Goal: Task Accomplishment & Management: Manage account settings

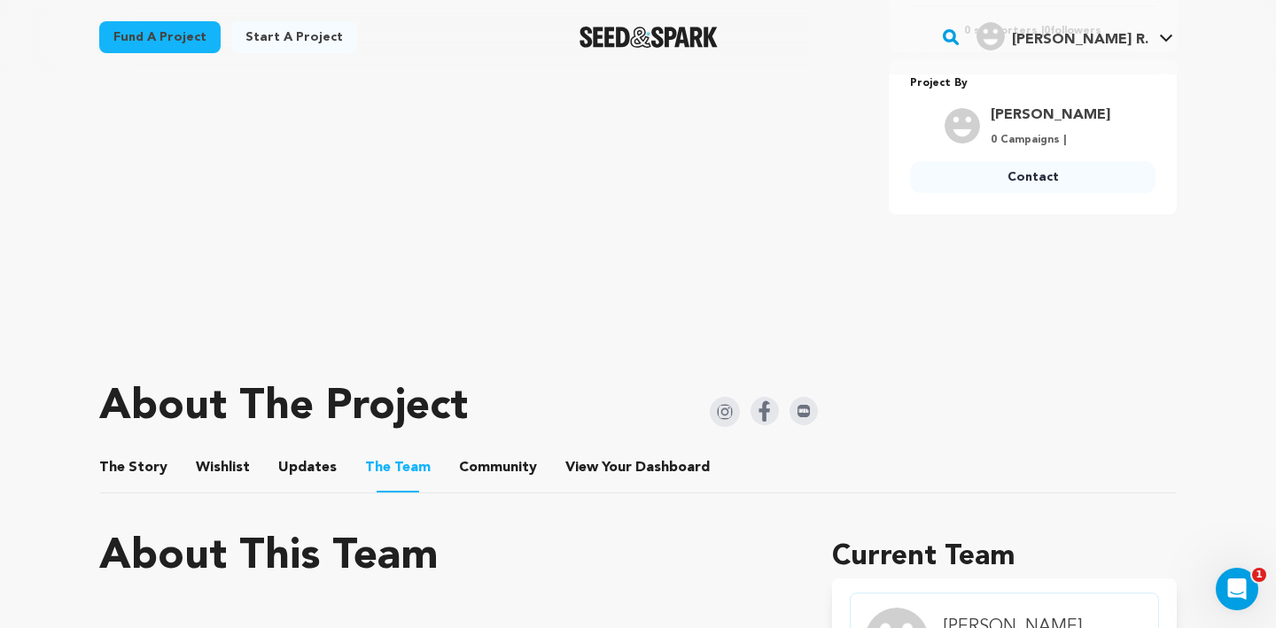
scroll to position [492, 0]
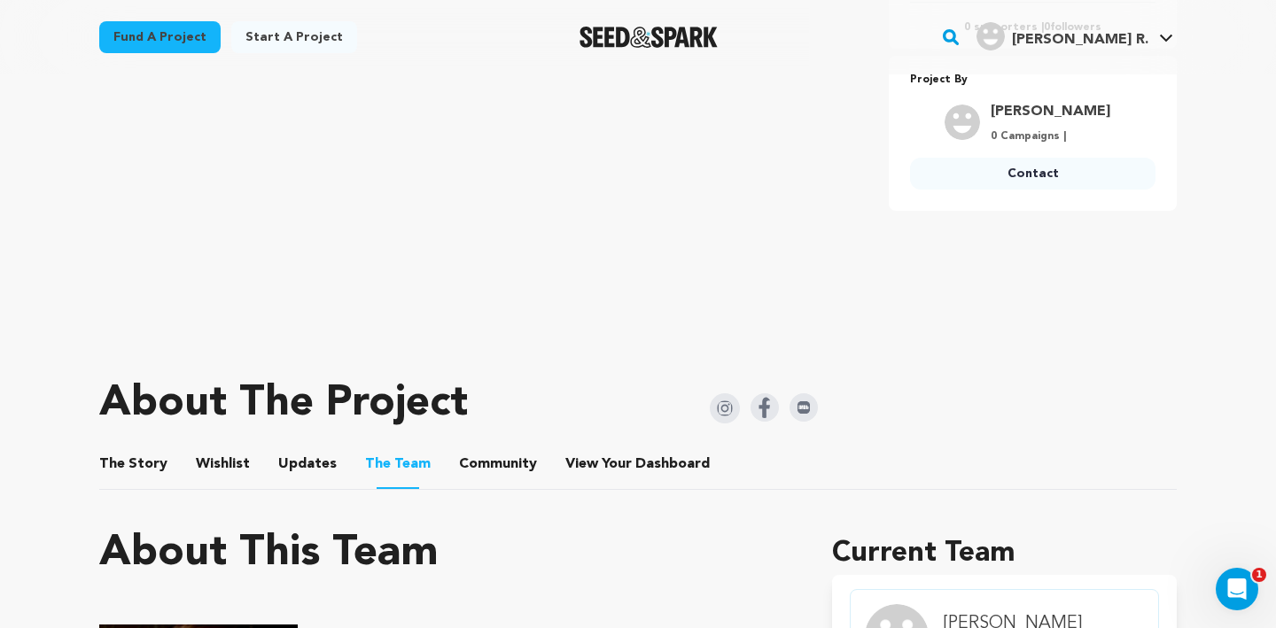
click at [146, 471] on button "The Story" at bounding box center [134, 468] width 43 height 43
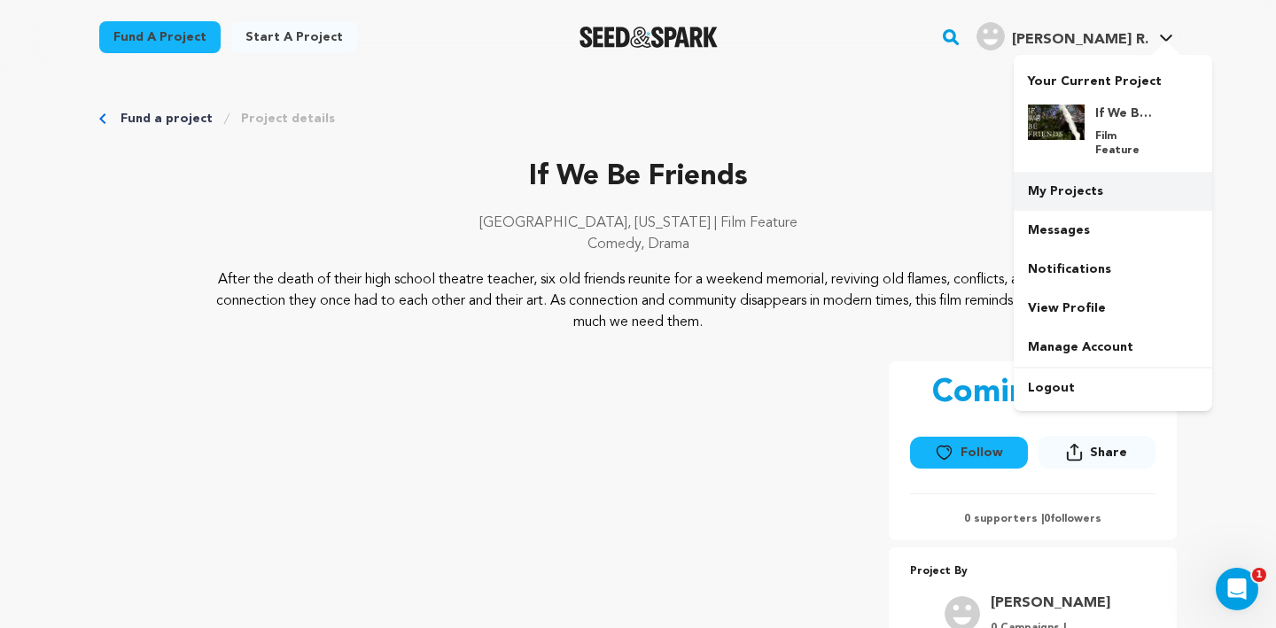
click at [1067, 185] on link "My Projects" at bounding box center [1113, 191] width 199 height 39
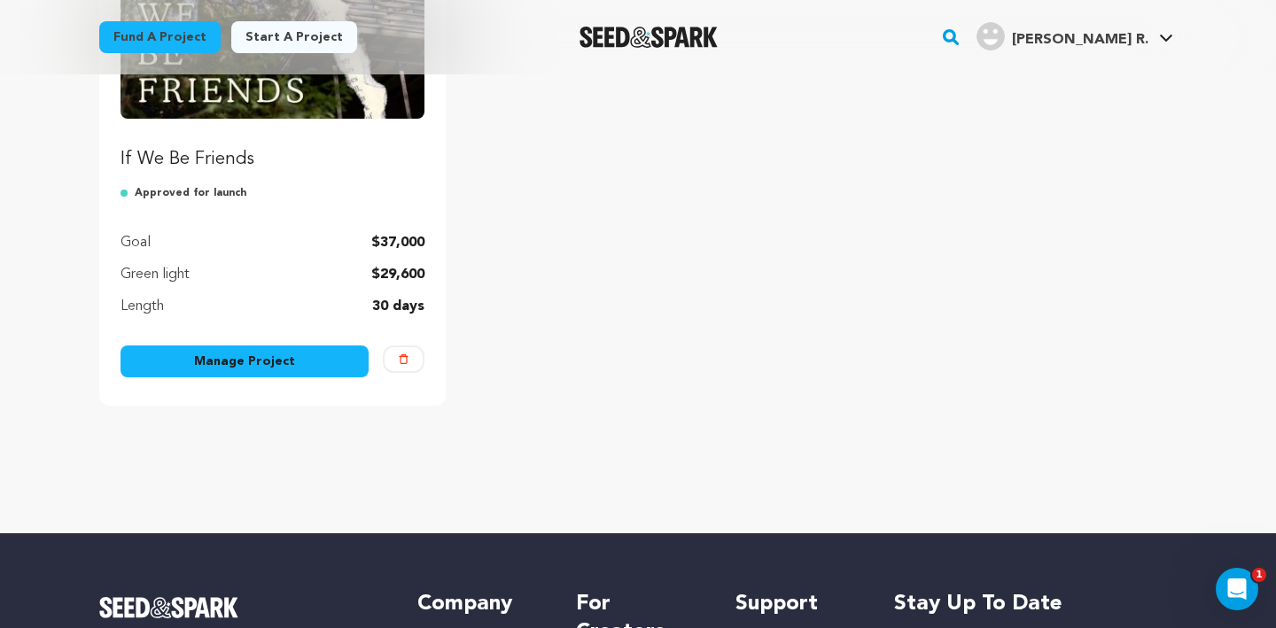
click at [333, 362] on link "Manage Project" at bounding box center [245, 362] width 248 height 32
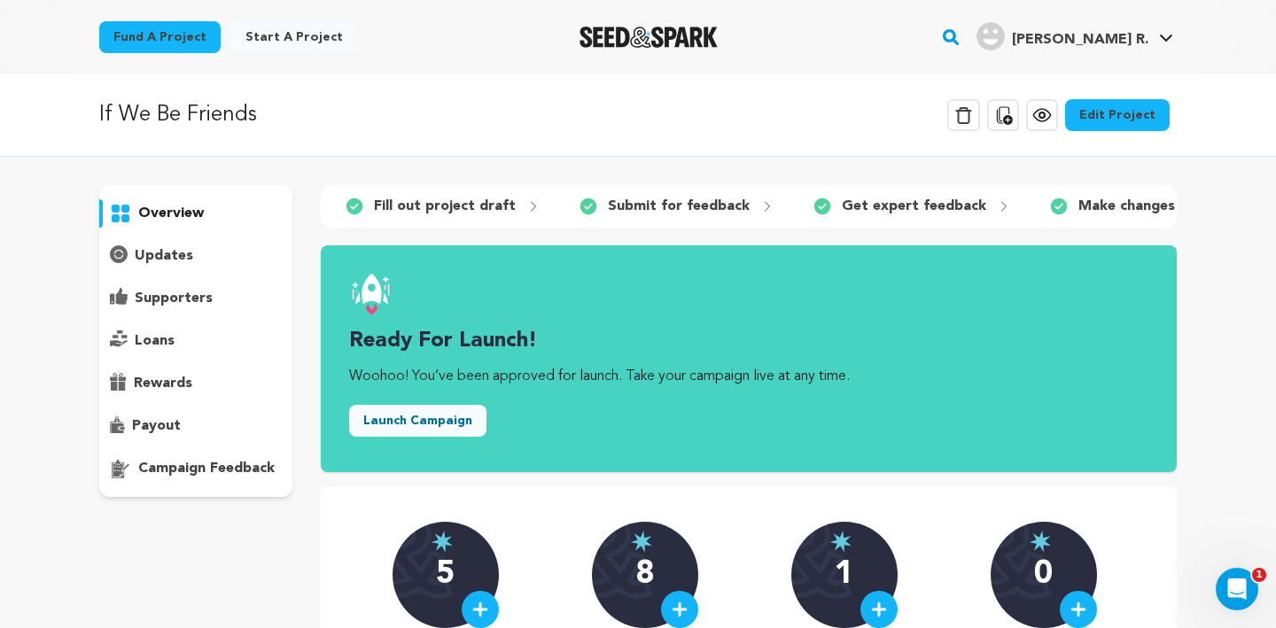
click at [1118, 118] on link "Edit Project" at bounding box center [1117, 115] width 105 height 32
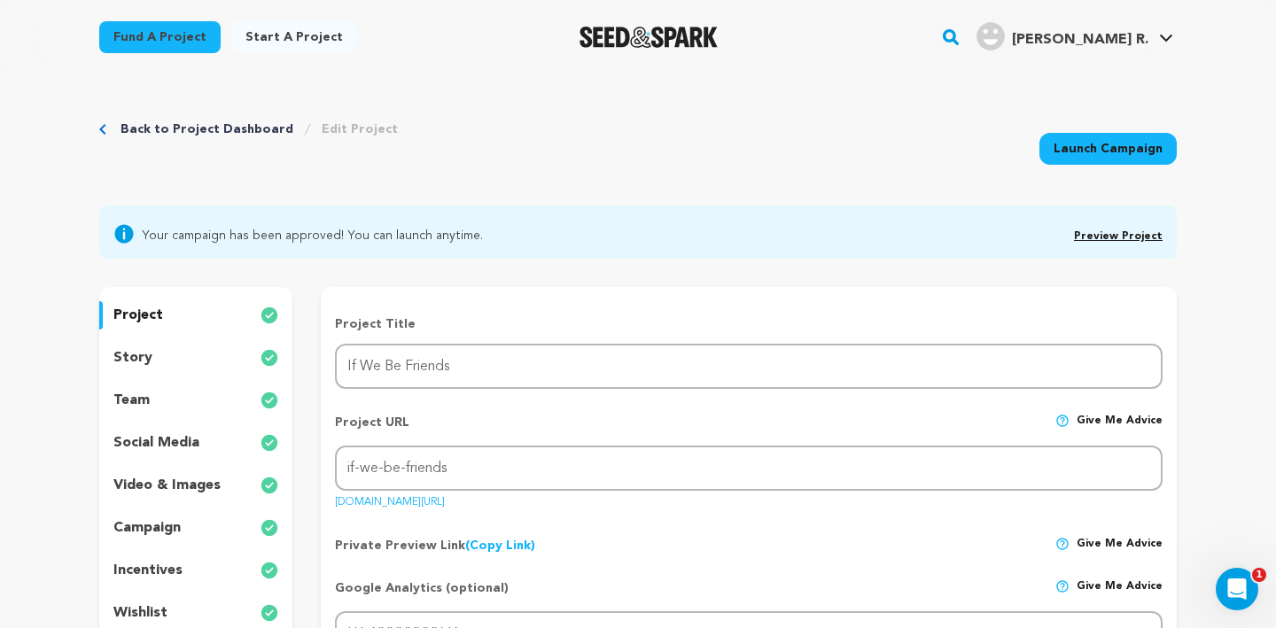
drag, startPoint x: 542, startPoint y: 500, endPoint x: 330, endPoint y: 503, distance: 212.7
copy link "seedandspark.com/fund/if-we-be-friends"
